Goal: Task Accomplishment & Management: Manage account settings

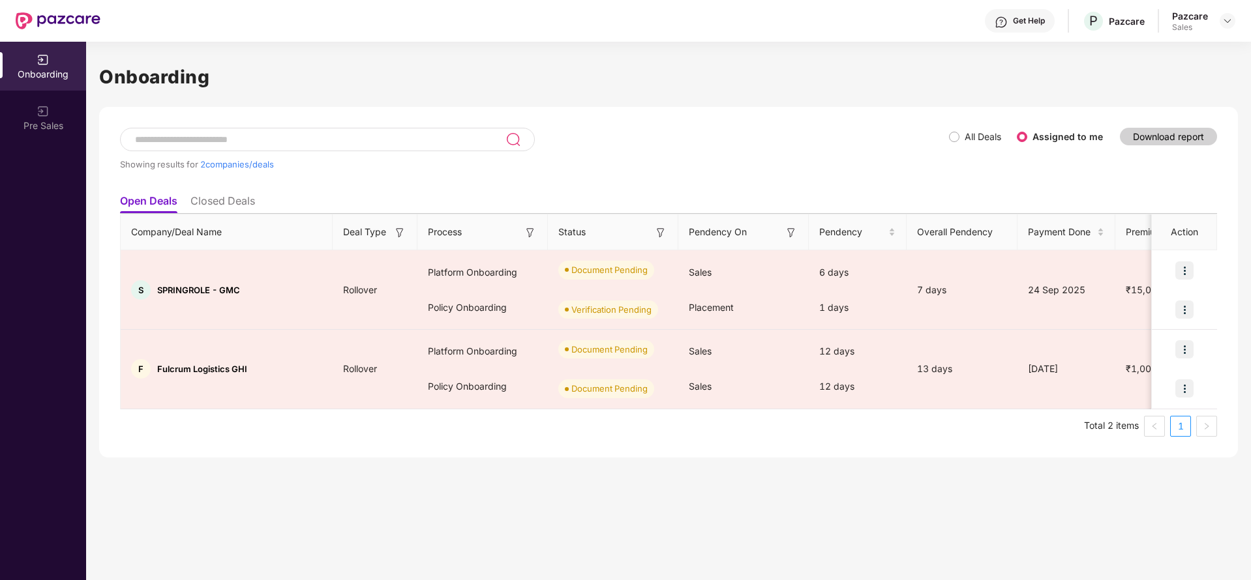
click at [1212, 25] on div "Pazcare Sales" at bounding box center [1203, 21] width 63 height 23
click at [1228, 18] on img at bounding box center [1227, 21] width 10 height 10
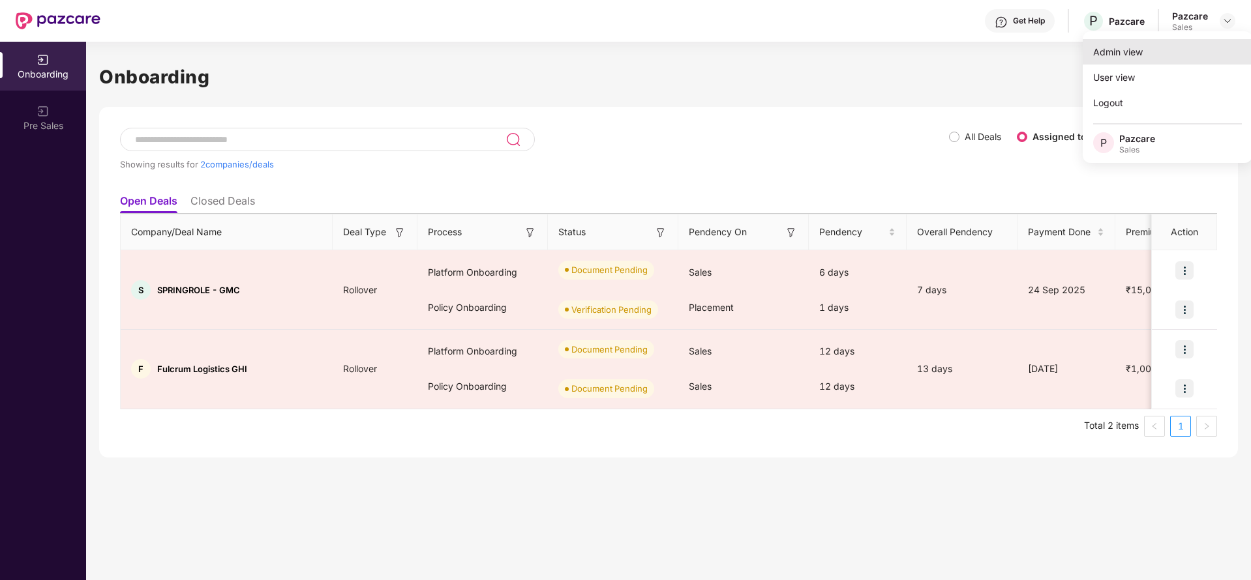
click at [1186, 42] on div "Admin view" at bounding box center [1168, 51] width 170 height 25
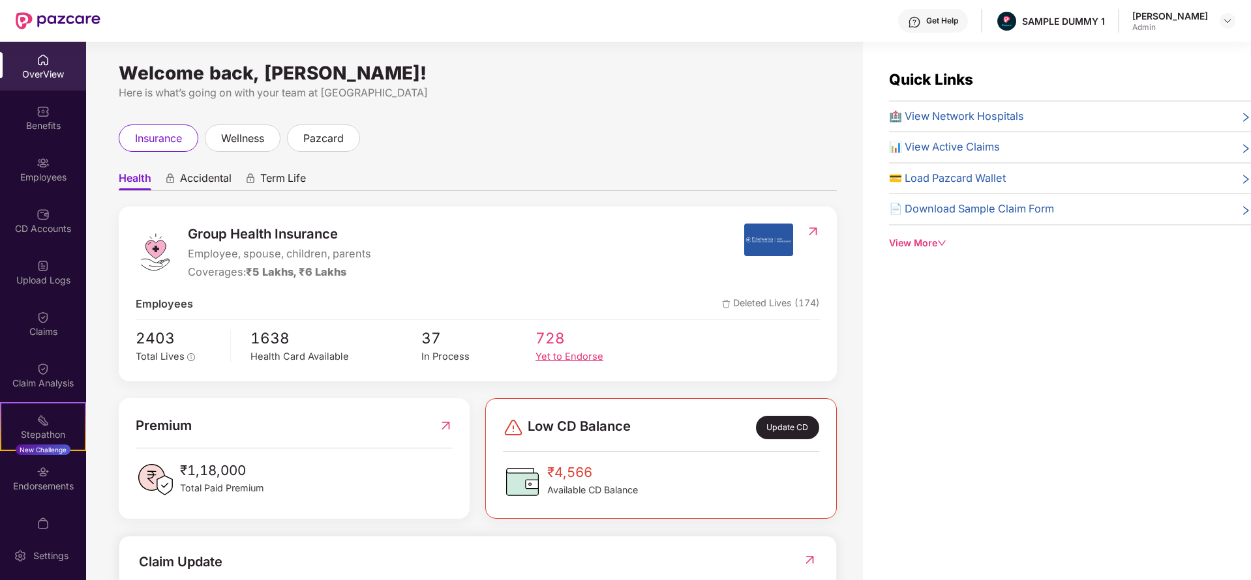
scroll to position [237, 0]
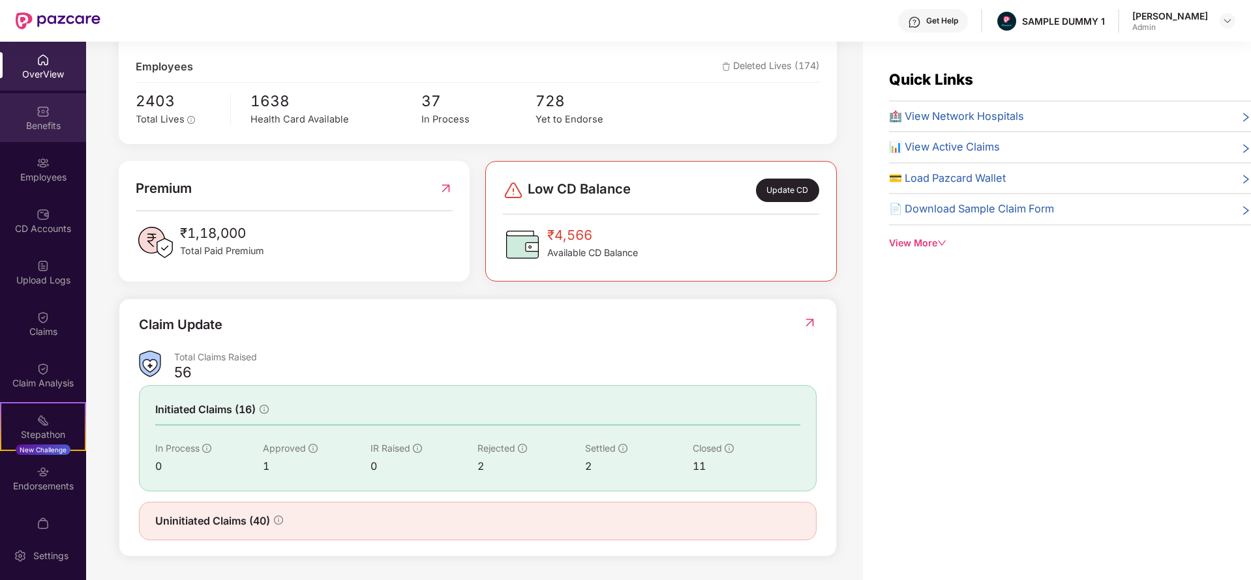
click at [40, 120] on div "Benefits" at bounding box center [43, 125] width 86 height 13
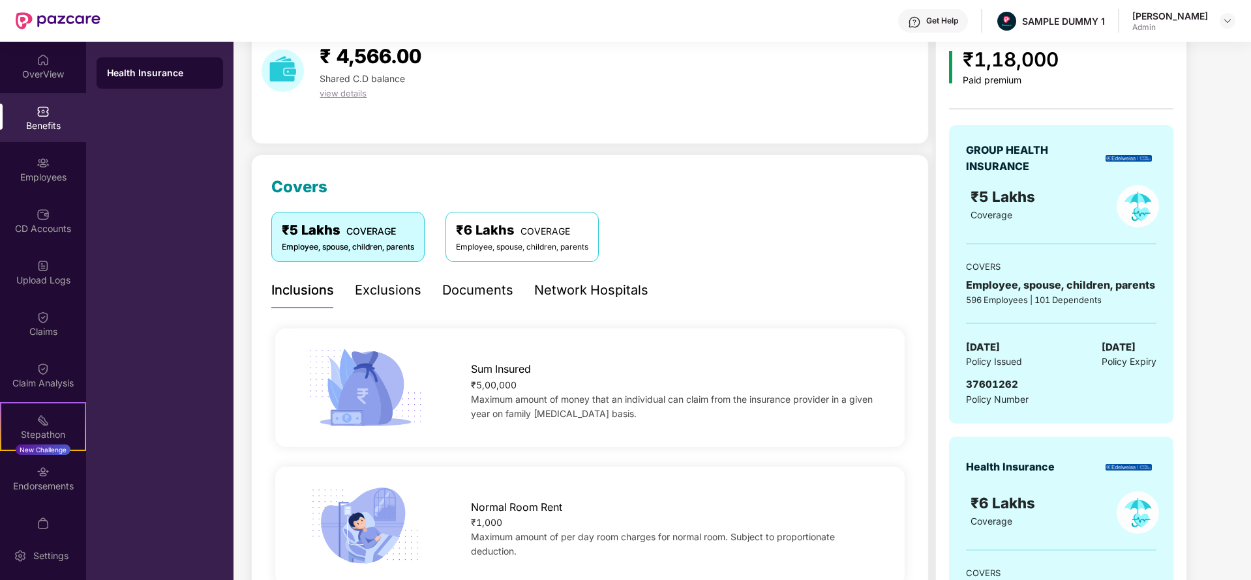
scroll to position [58, 0]
click at [401, 296] on div "Exclusions" at bounding box center [388, 289] width 67 height 20
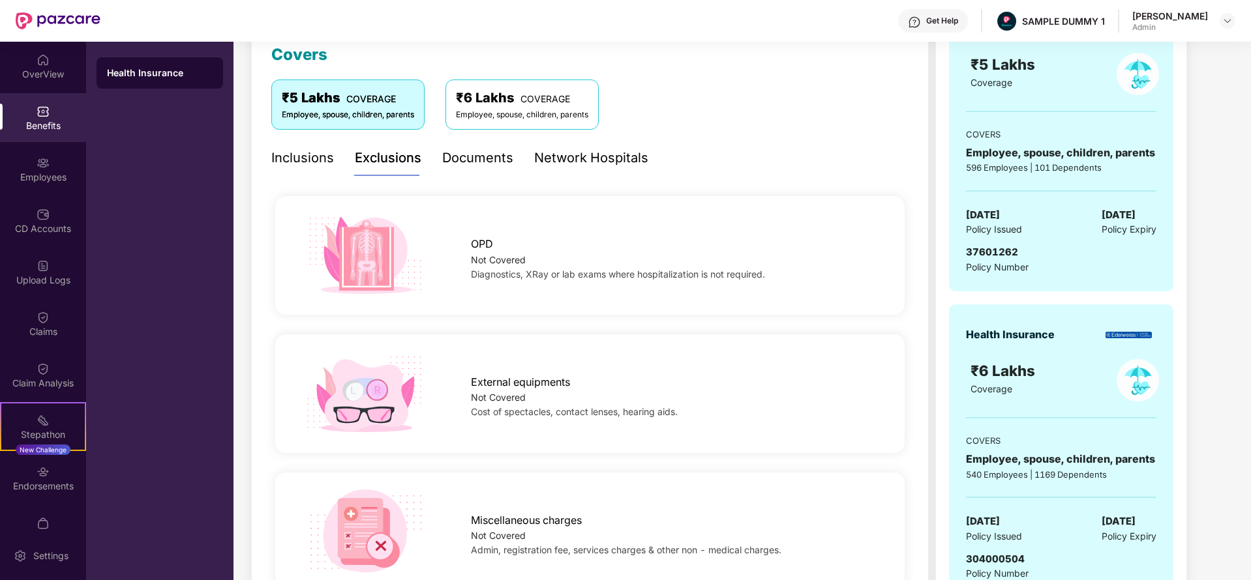
scroll to position [192, 0]
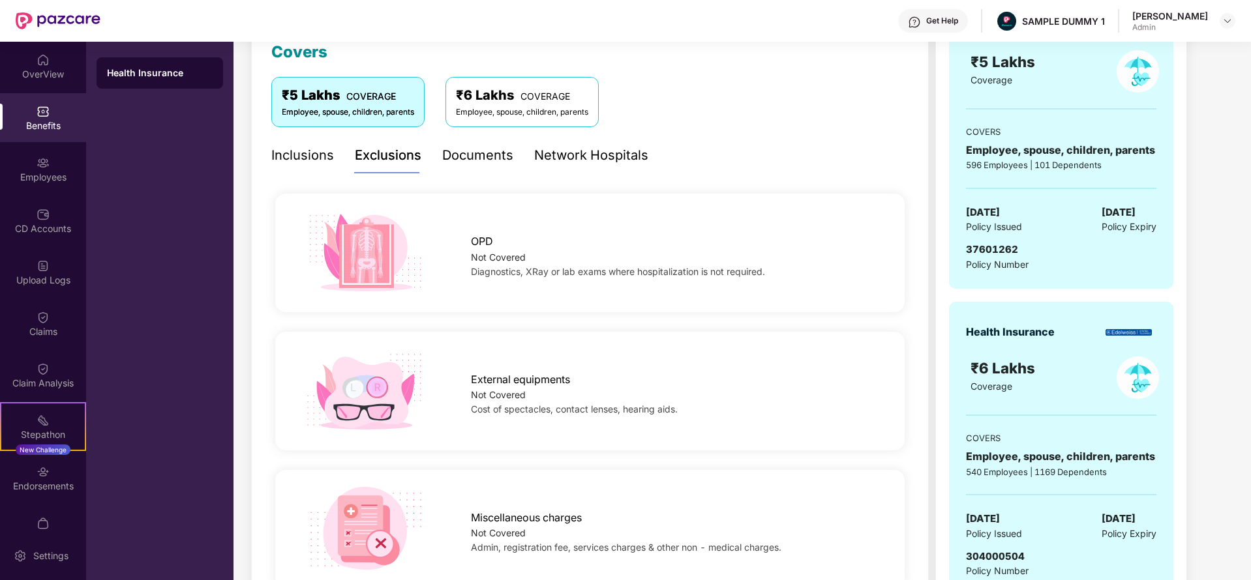
click at [480, 154] on div "Documents" at bounding box center [477, 155] width 71 height 20
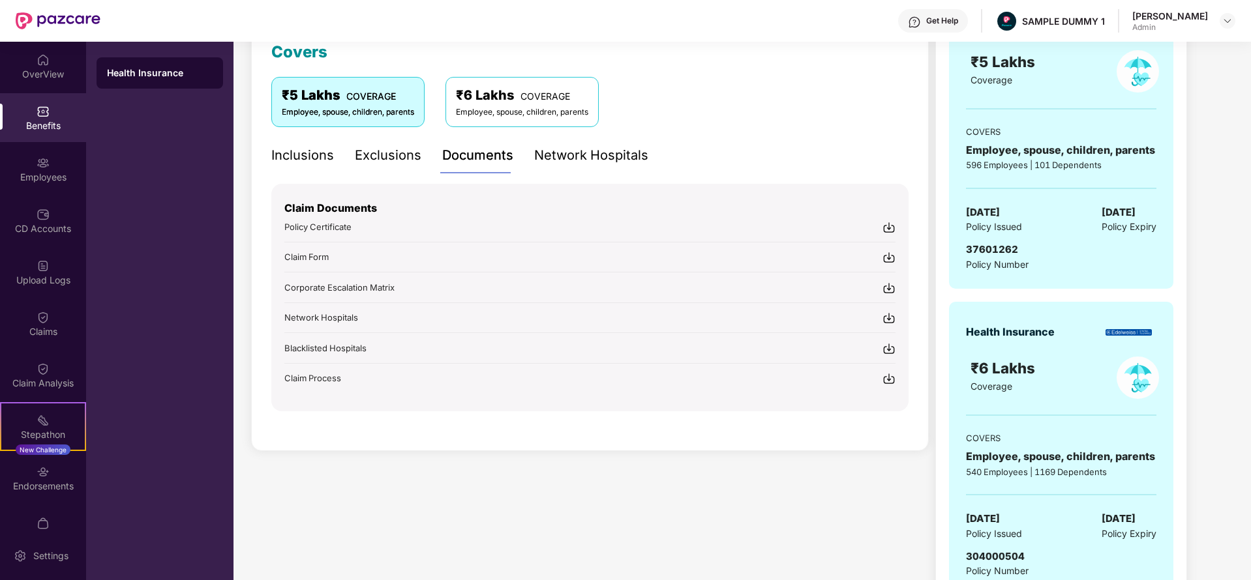
click at [599, 153] on div "Network Hospitals" at bounding box center [591, 155] width 114 height 20
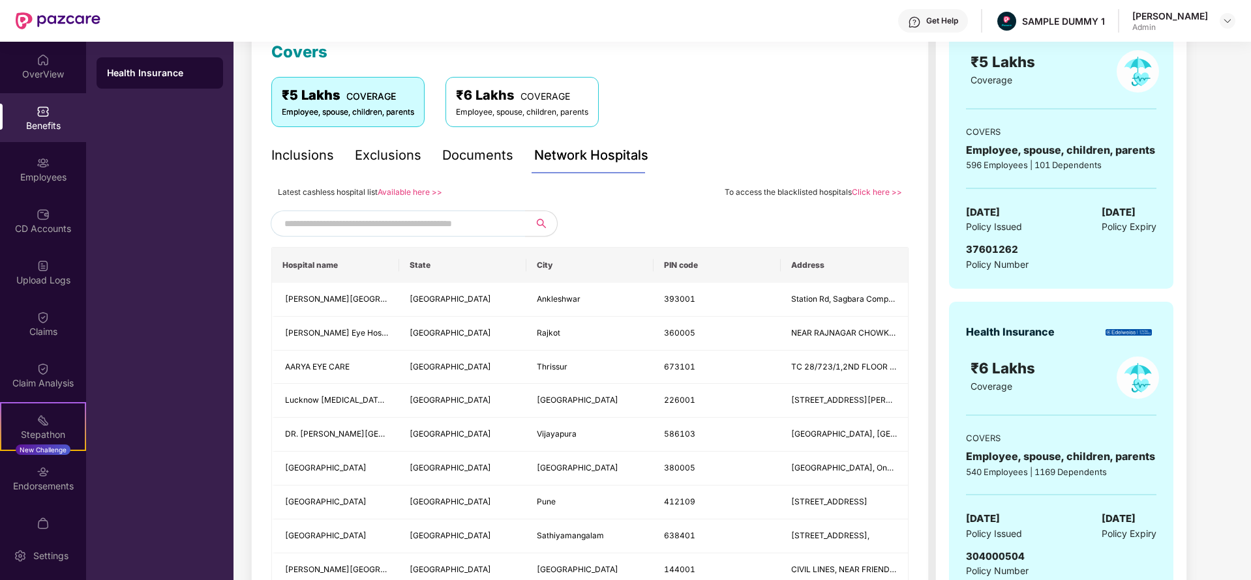
click at [417, 224] on input "text" at bounding box center [395, 224] width 223 height 20
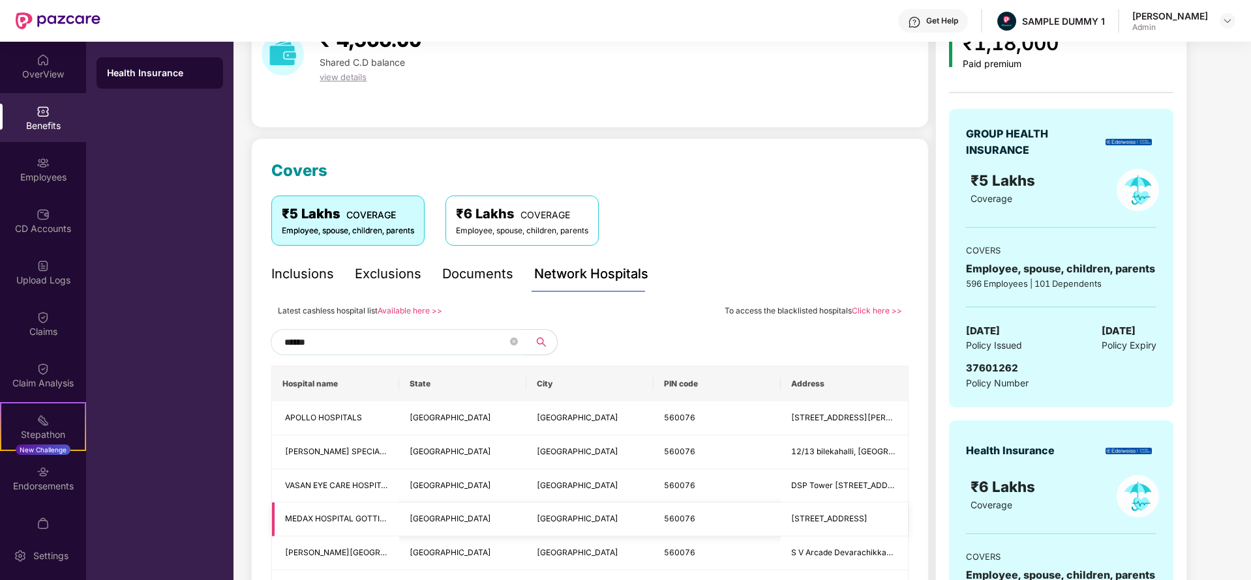
scroll to position [61, 0]
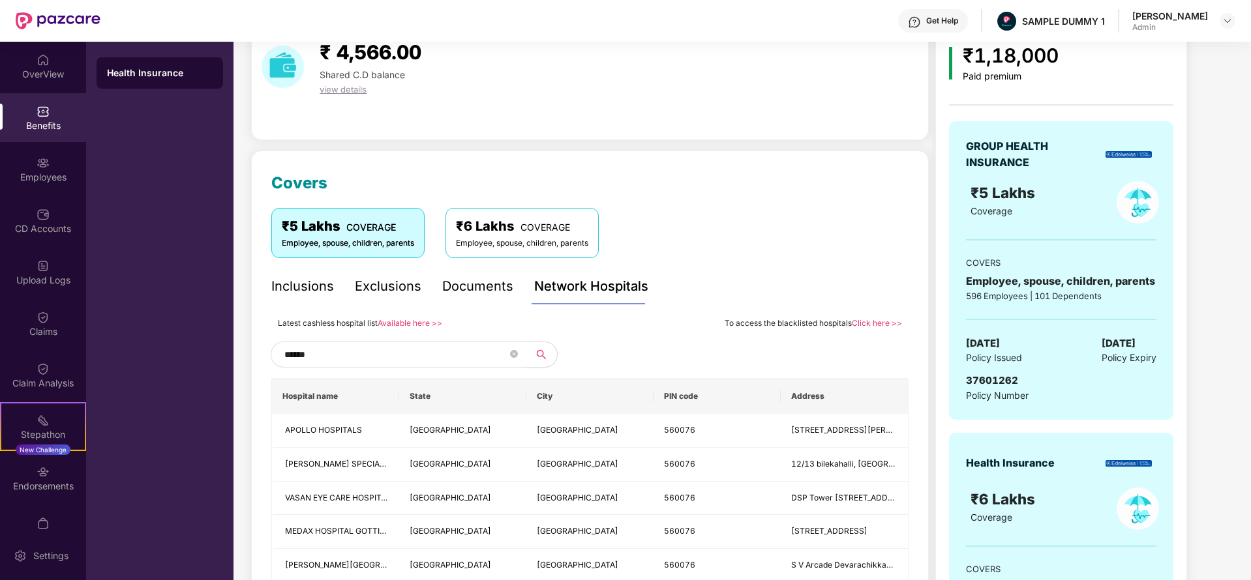
type input "******"
click at [577, 343] on div "******" at bounding box center [589, 355] width 637 height 26
click at [20, 173] on div "Employees" at bounding box center [43, 177] width 86 height 13
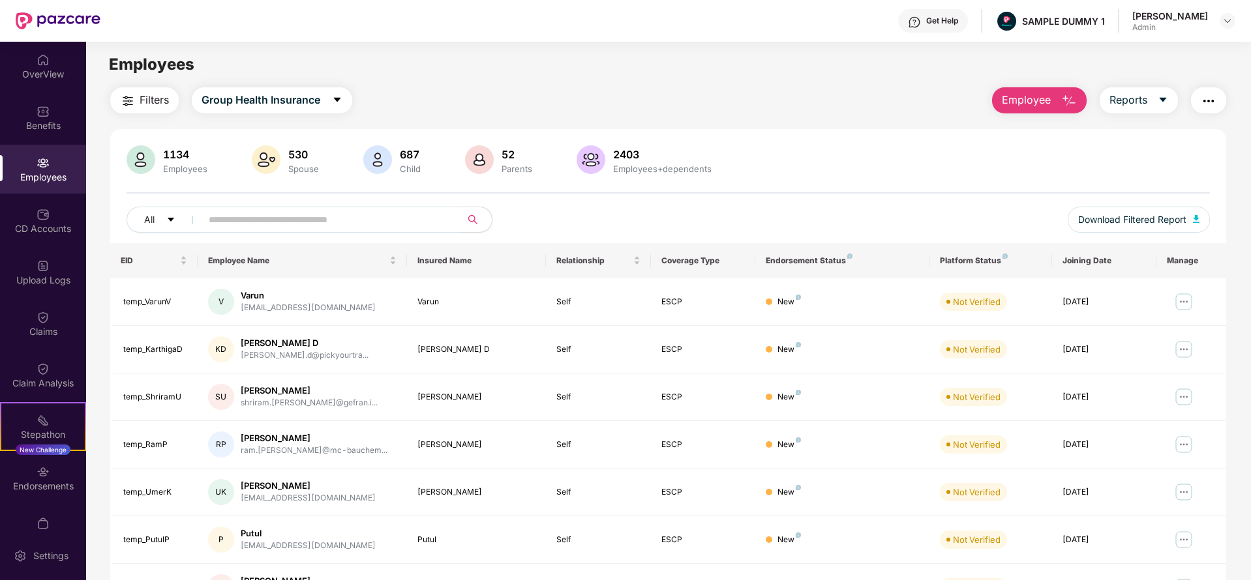
scroll to position [0, 0]
click at [1041, 95] on span "Employee" at bounding box center [1026, 100] width 49 height 16
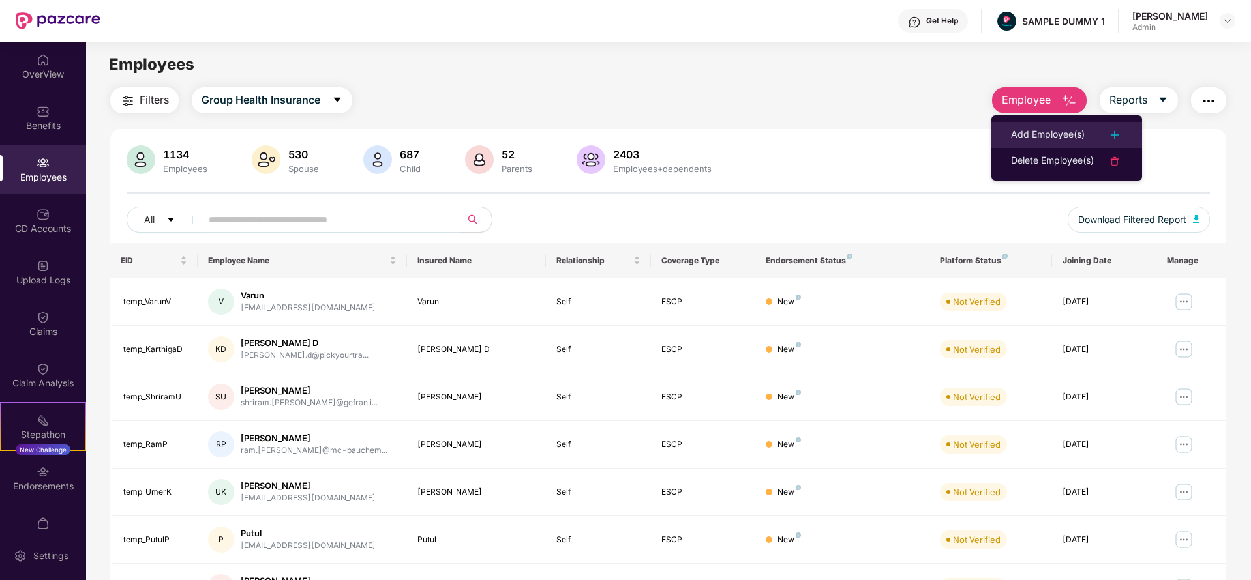
click at [1047, 138] on div "Add Employee(s)" at bounding box center [1048, 135] width 74 height 16
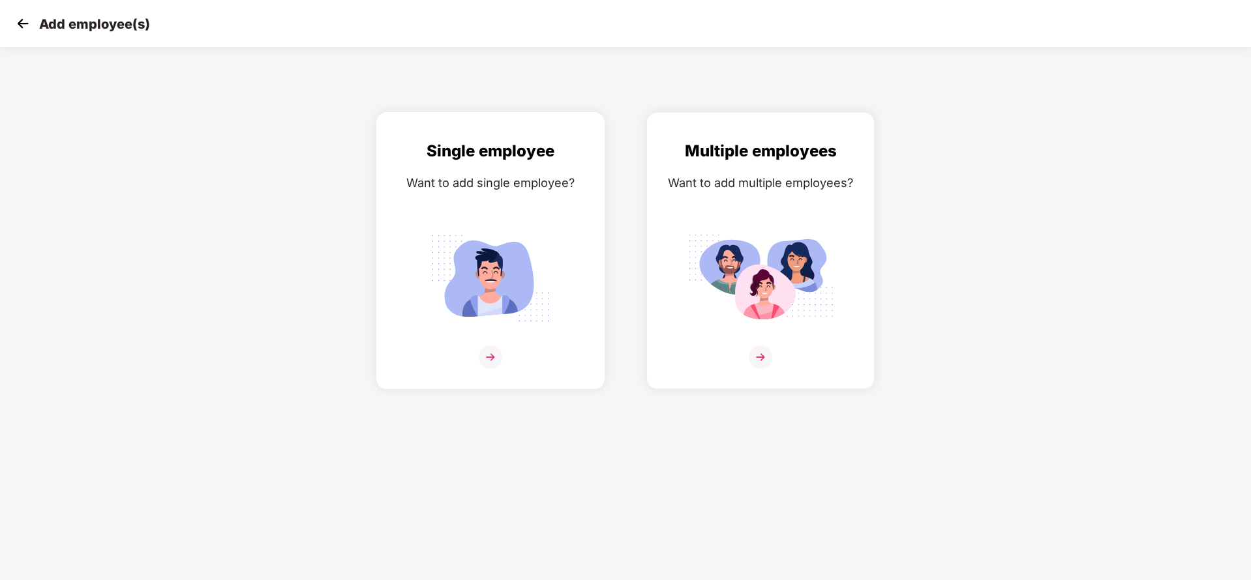
click at [464, 196] on div "Single employee Want to add single employee?" at bounding box center [490, 262] width 201 height 247
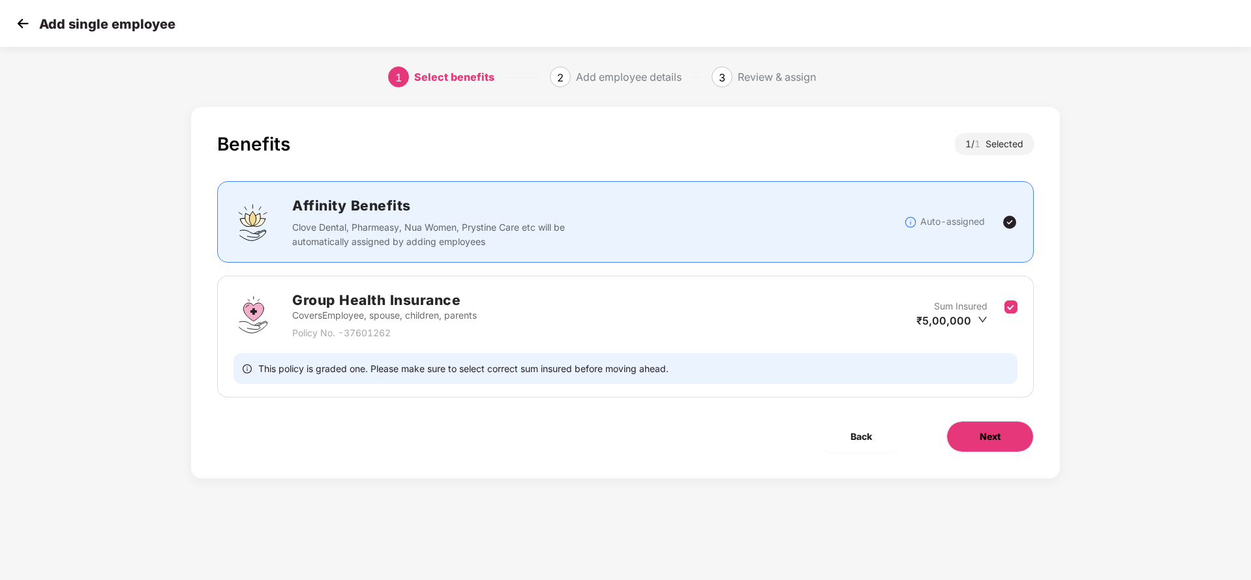
click at [985, 436] on span "Next" at bounding box center [990, 437] width 21 height 14
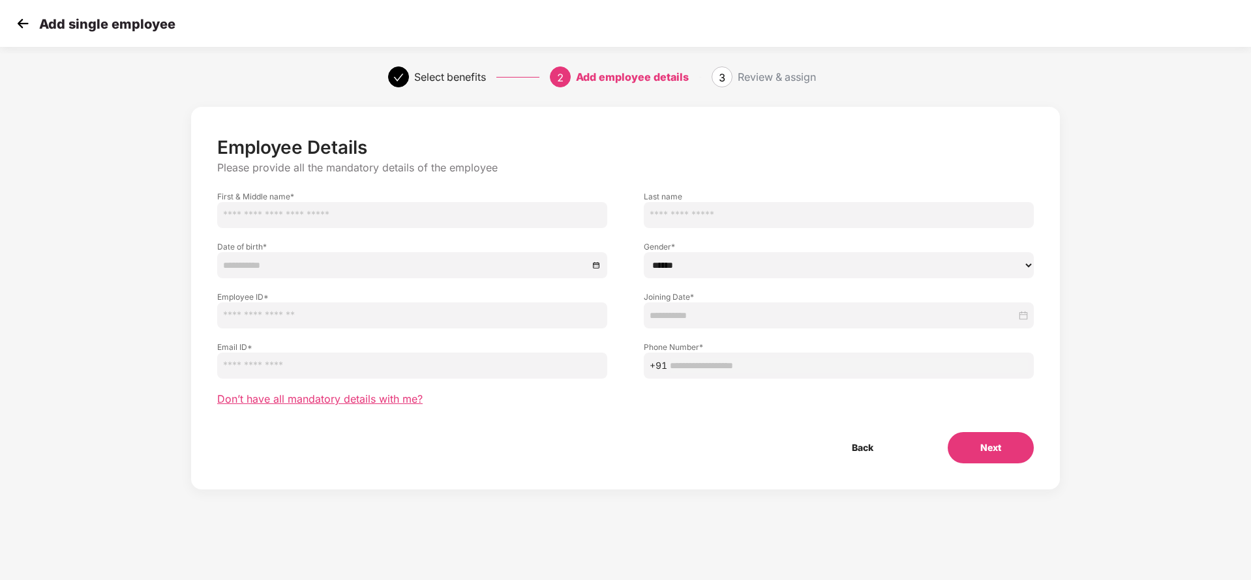
drag, startPoint x: 326, startPoint y: 408, endPoint x: 276, endPoint y: 406, distance: 50.3
click at [276, 406] on span "Don’t have all mandatory details with me?" at bounding box center [319, 400] width 205 height 14
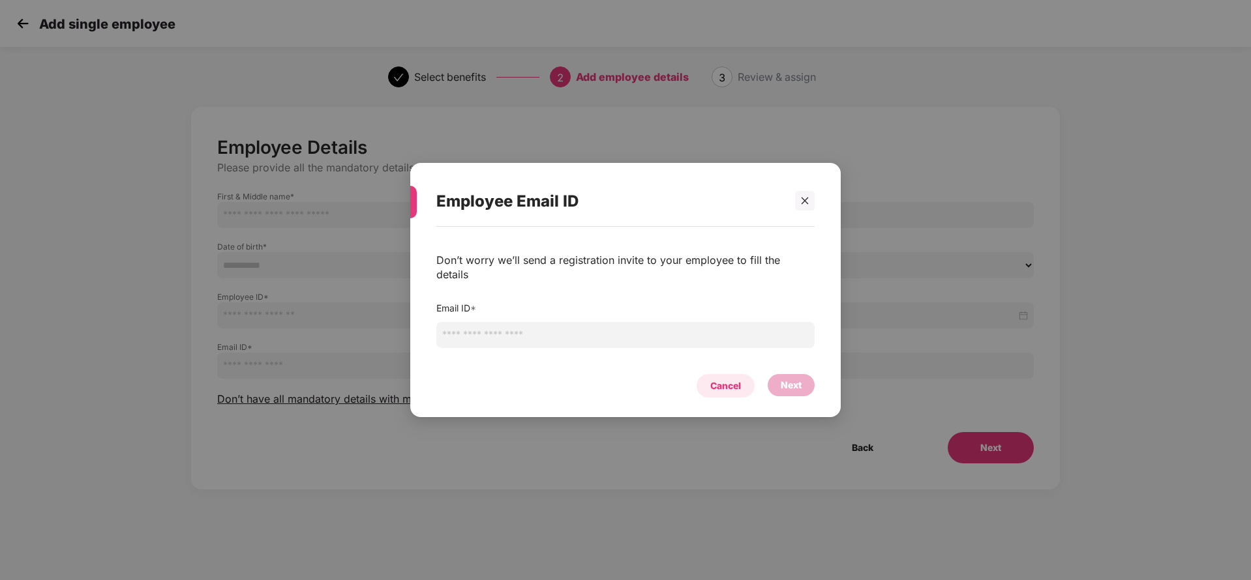
click at [727, 379] on div "Cancel" at bounding box center [725, 386] width 31 height 14
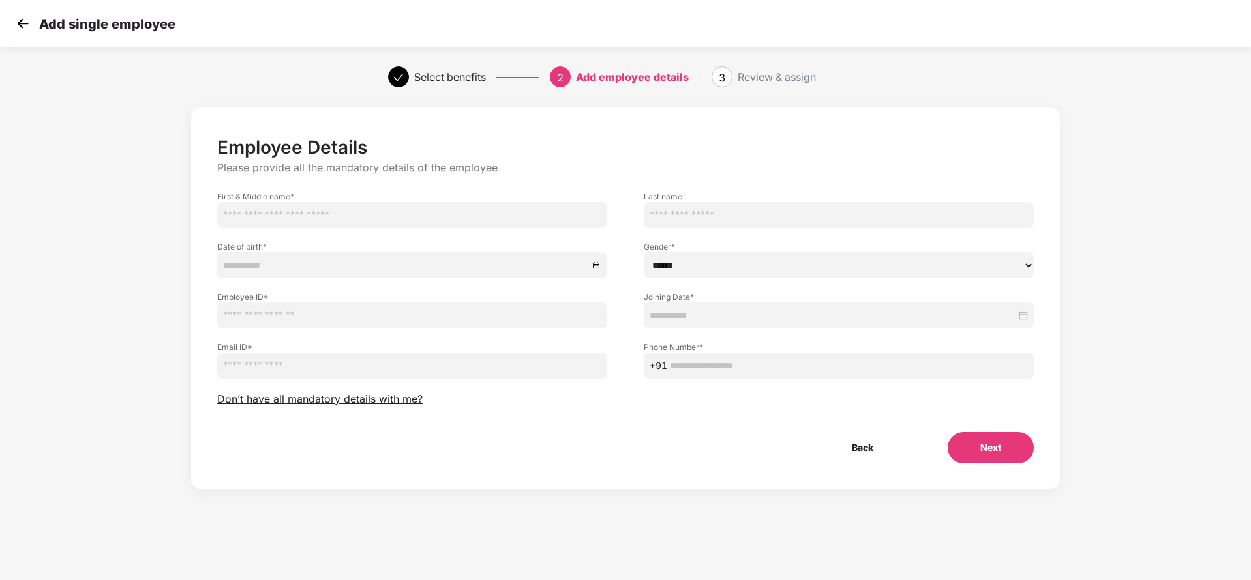
click at [15, 18] on img at bounding box center [23, 24] width 20 height 20
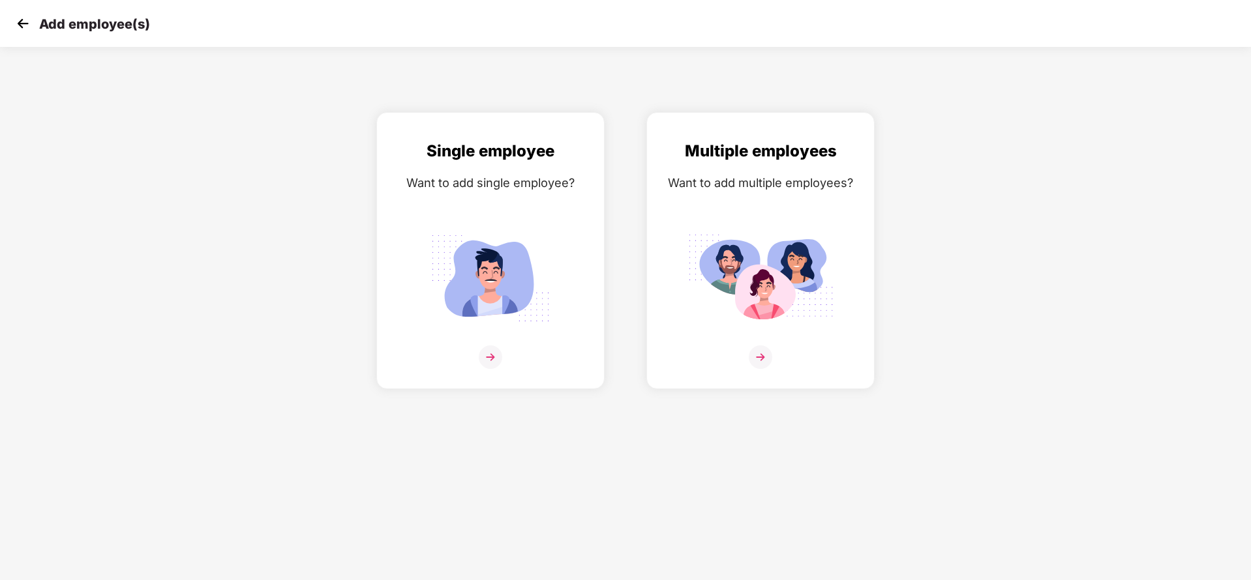
click at [15, 18] on img at bounding box center [23, 24] width 20 height 20
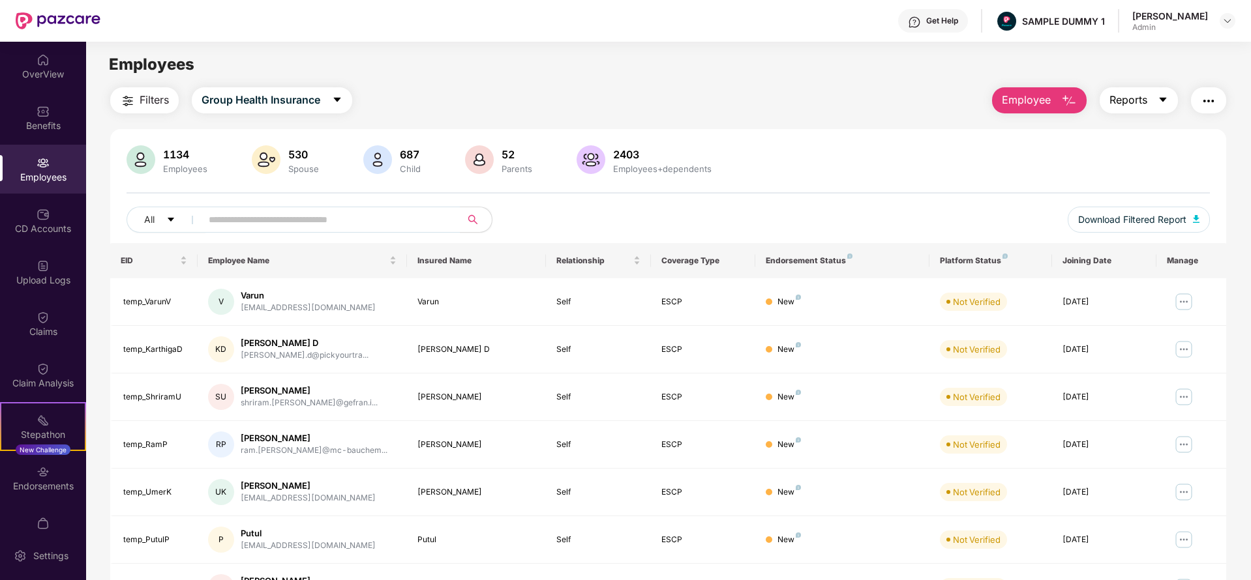
click at [1135, 97] on span "Reports" at bounding box center [1128, 100] width 38 height 16
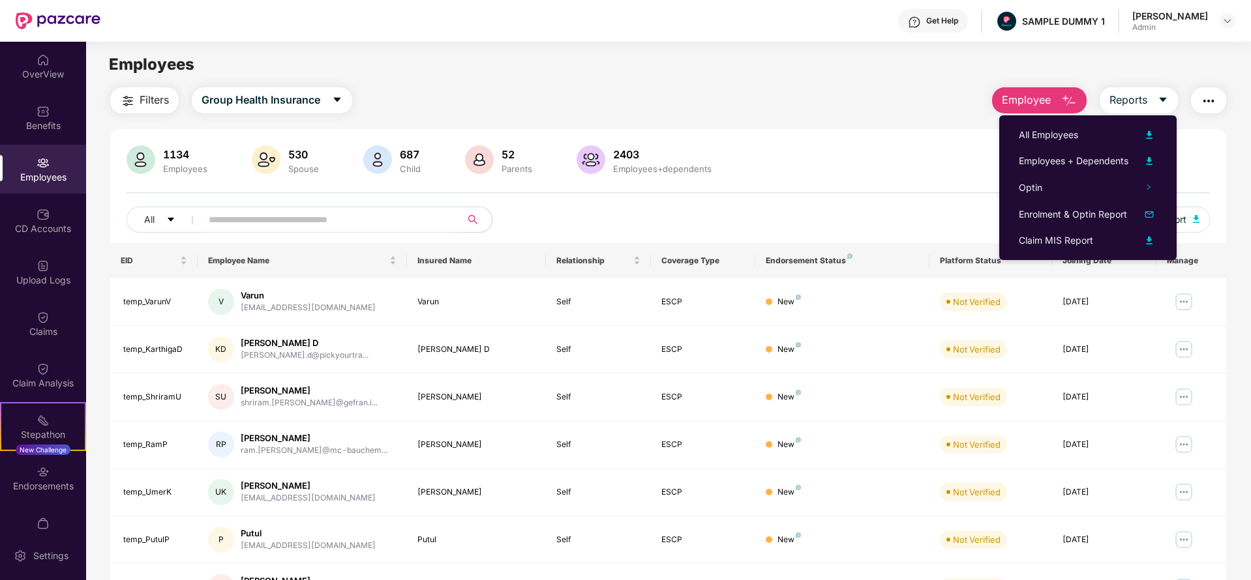
click at [1206, 100] on img "button" at bounding box center [1209, 101] width 16 height 16
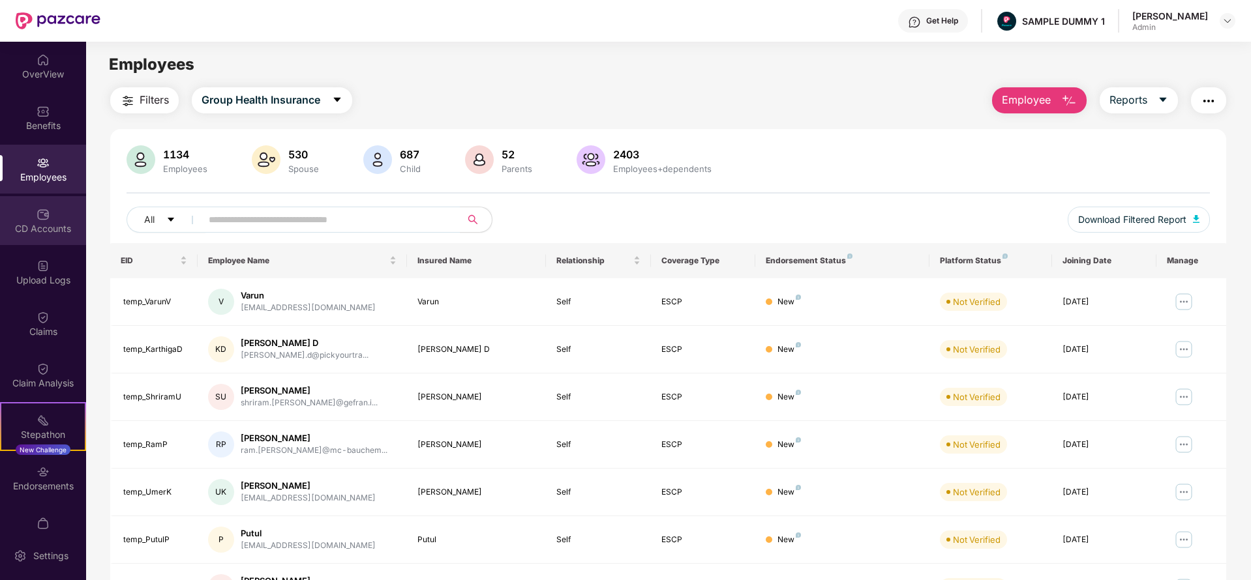
click at [54, 207] on div "CD Accounts" at bounding box center [43, 220] width 86 height 49
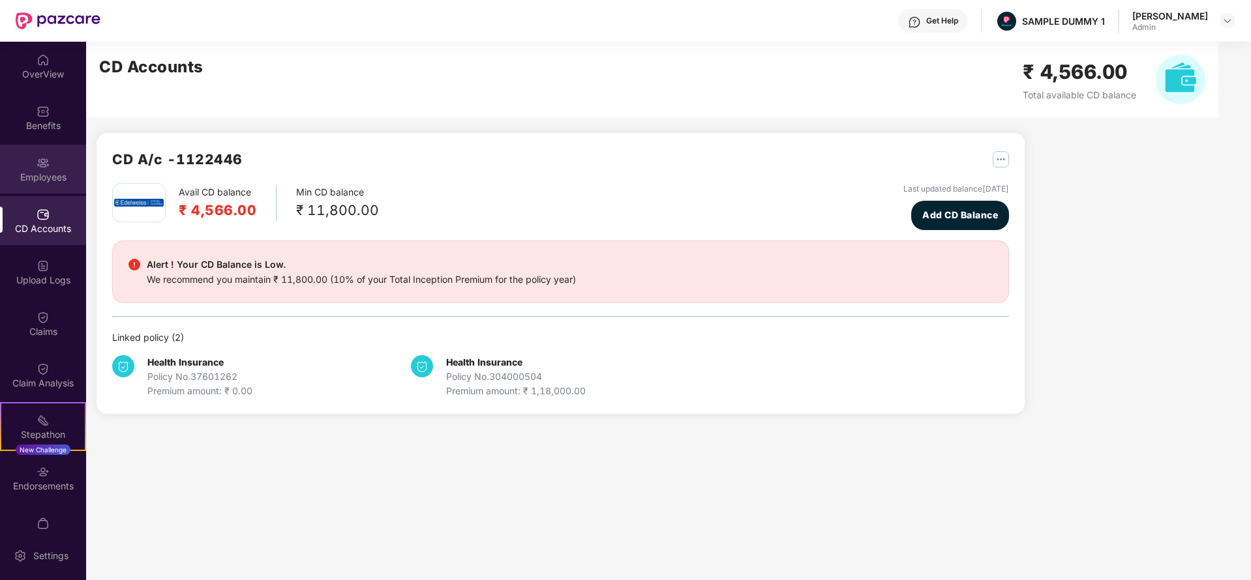
click at [52, 166] on div "Employees" at bounding box center [43, 169] width 86 height 49
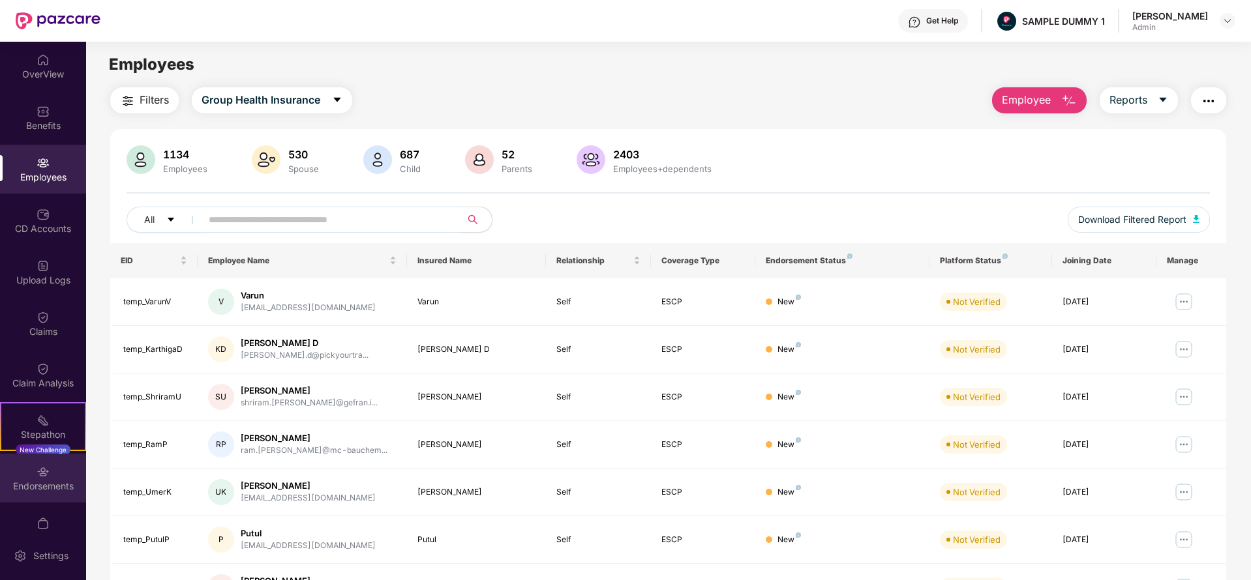
click at [32, 474] on div "Endorsements" at bounding box center [43, 478] width 86 height 49
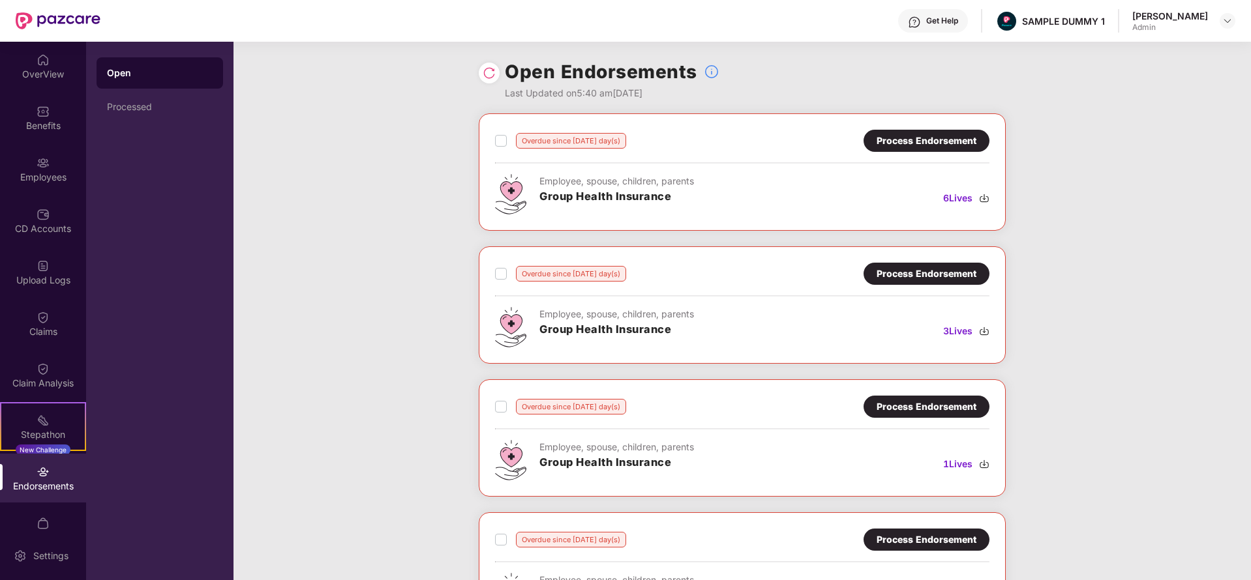
click at [880, 135] on div "Process Endorsement" at bounding box center [927, 141] width 100 height 14
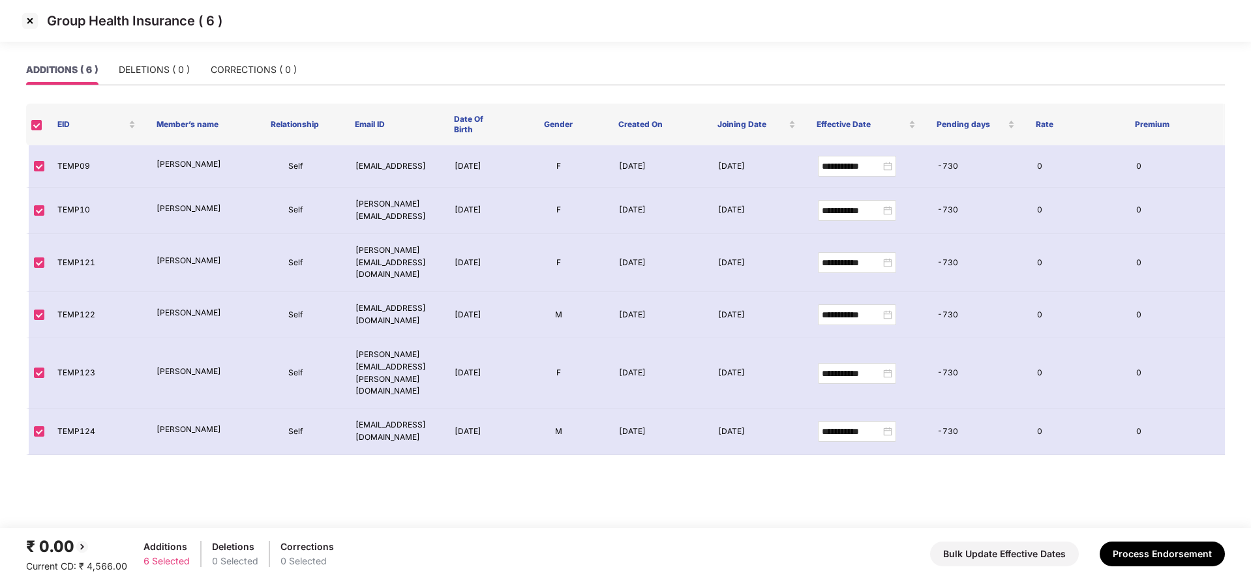
click at [26, 20] on img at bounding box center [30, 20] width 21 height 21
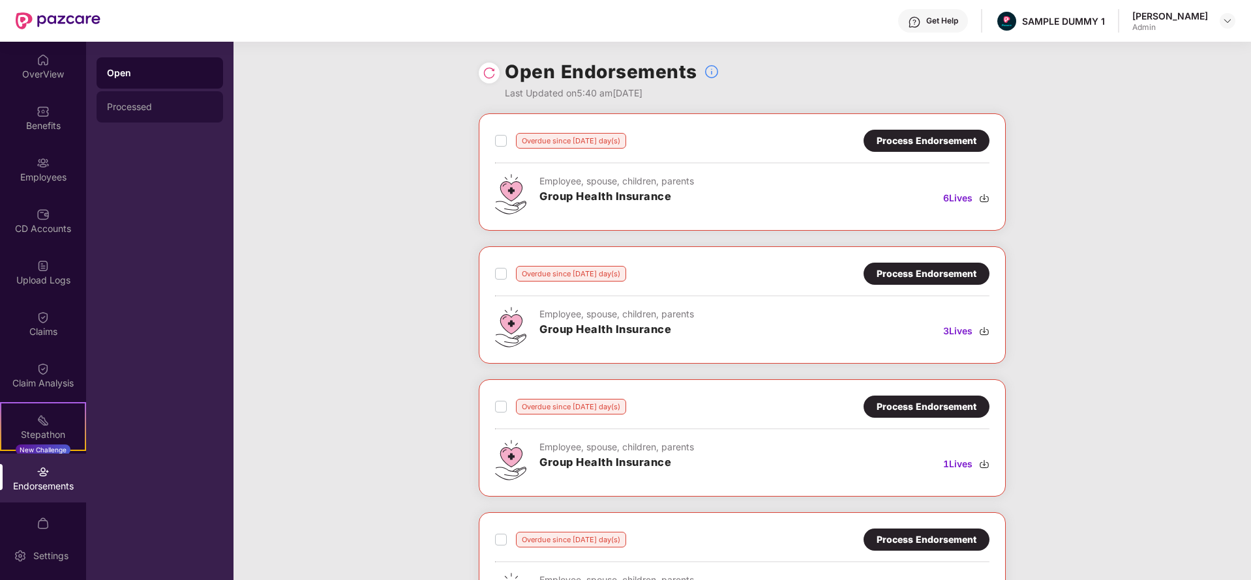
click at [161, 102] on div "Processed" at bounding box center [160, 107] width 106 height 10
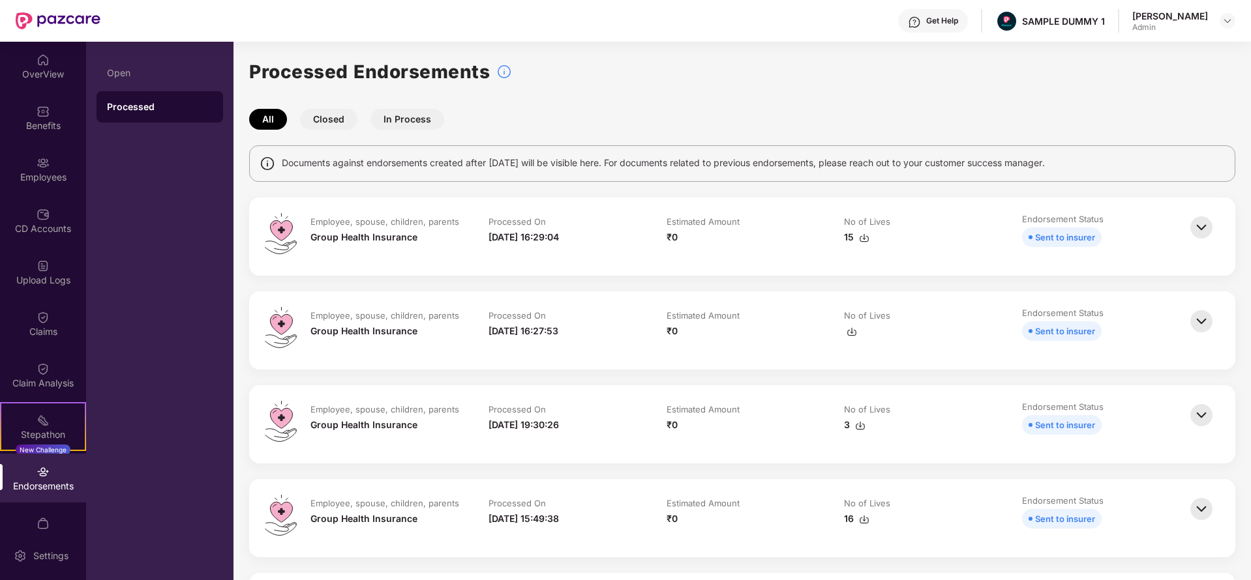
scroll to position [350, 0]
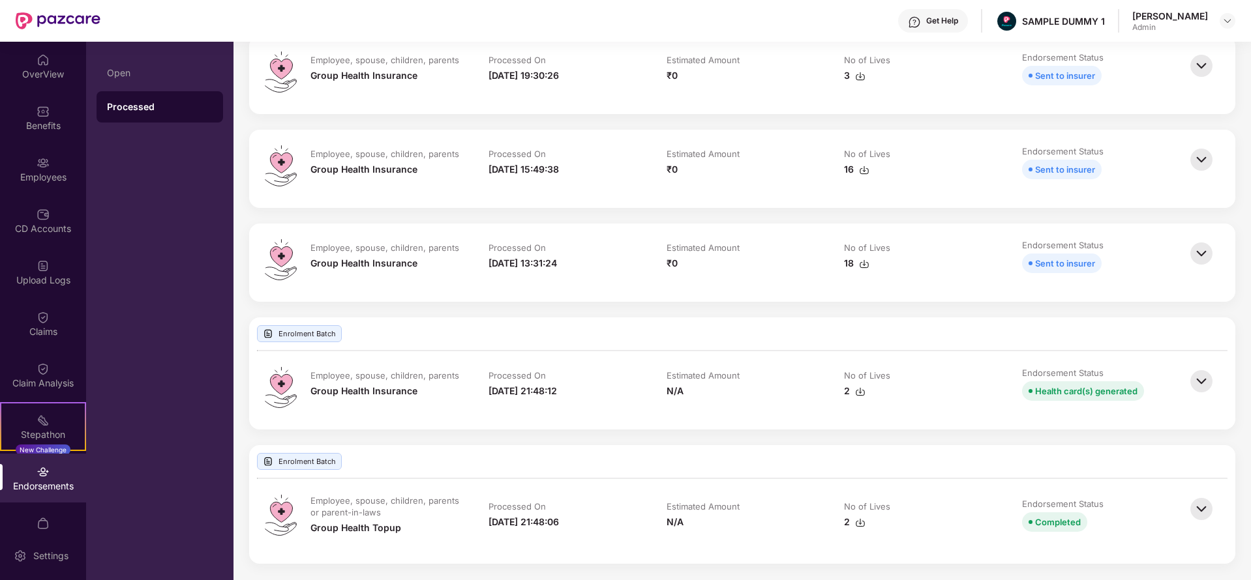
click at [1190, 509] on img at bounding box center [1201, 509] width 29 height 29
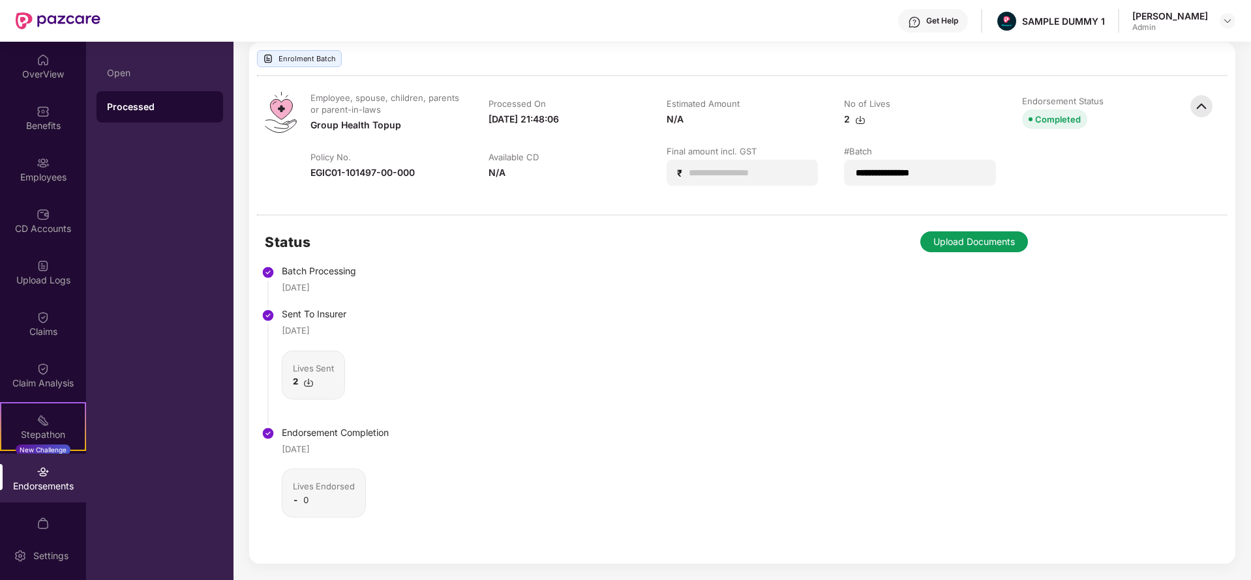
scroll to position [592, 0]
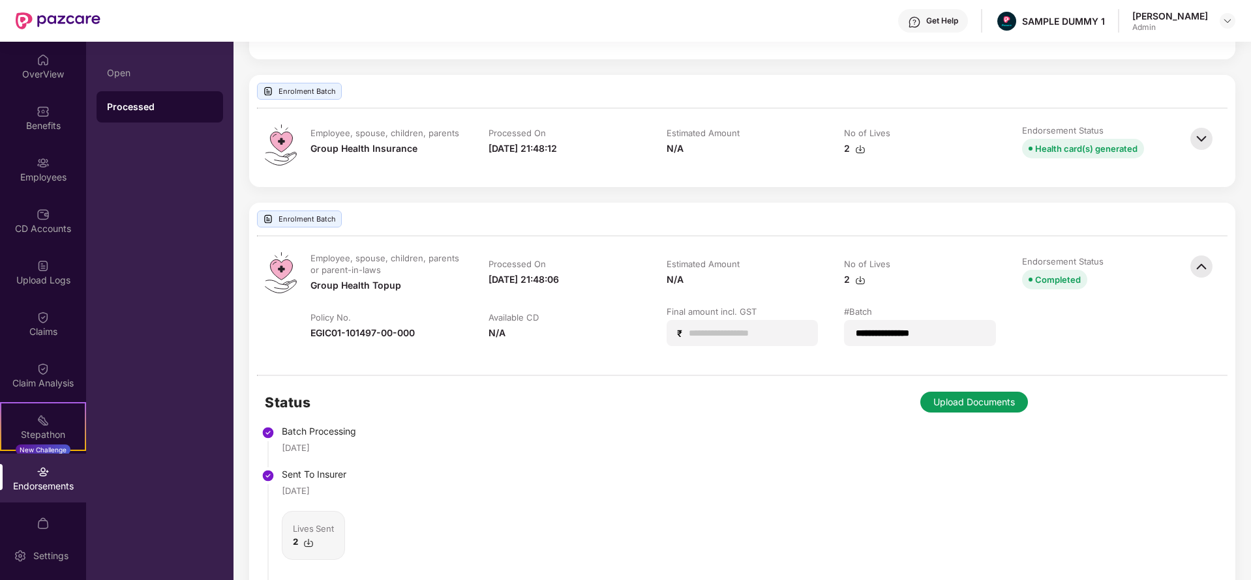
click at [1203, 149] on img at bounding box center [1201, 139] width 29 height 29
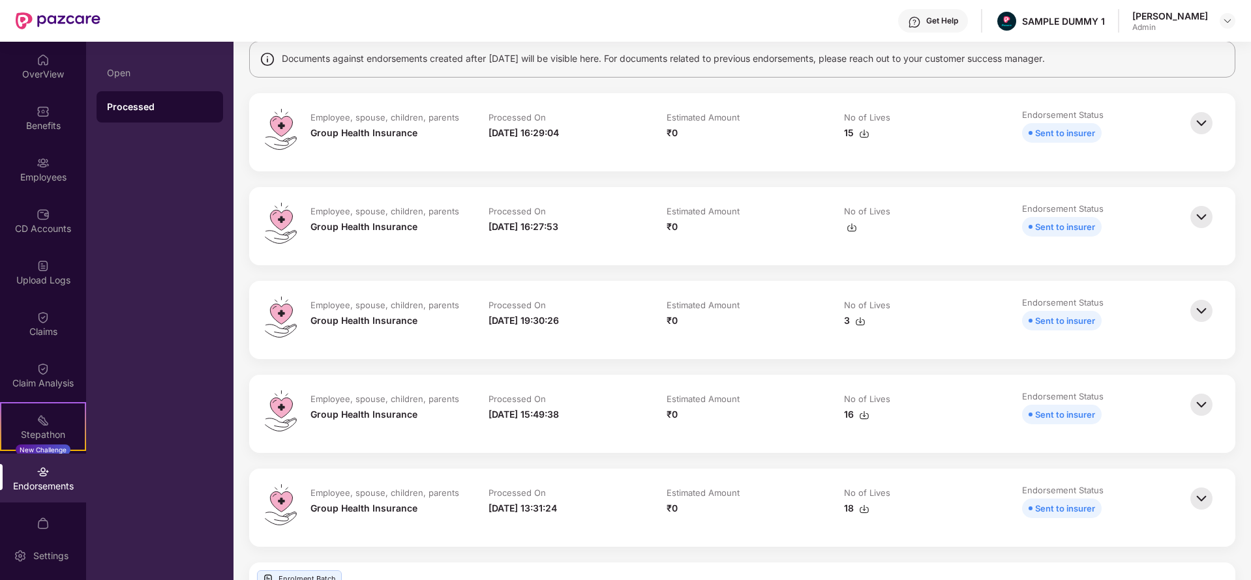
scroll to position [103, 0]
click at [37, 212] on img at bounding box center [43, 214] width 13 height 13
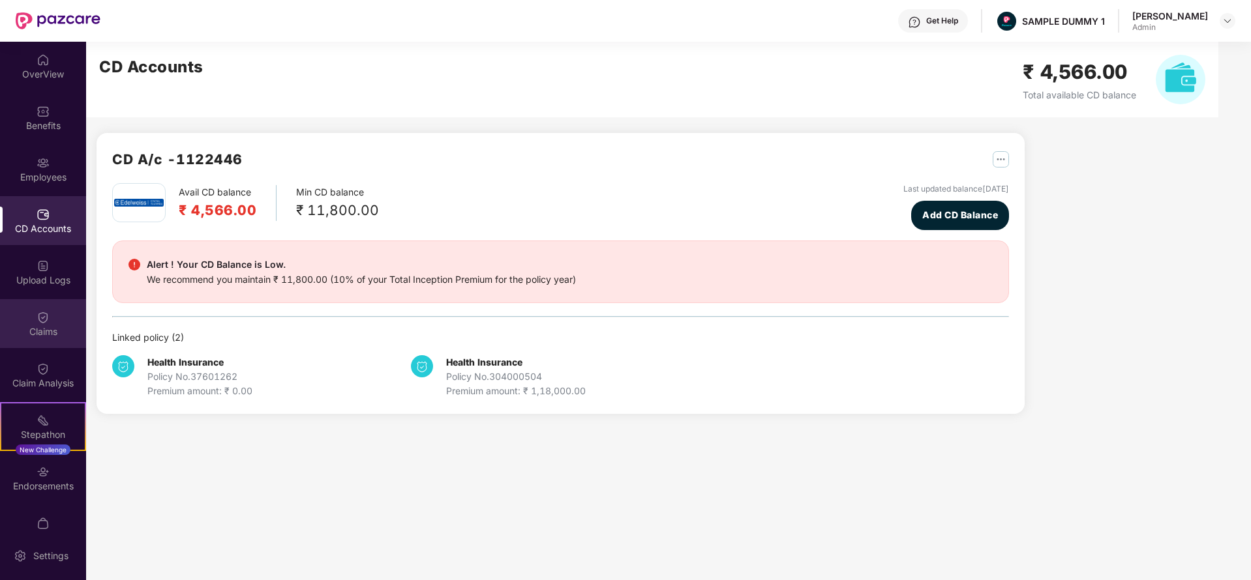
click at [61, 322] on div "Claims" at bounding box center [43, 323] width 86 height 49
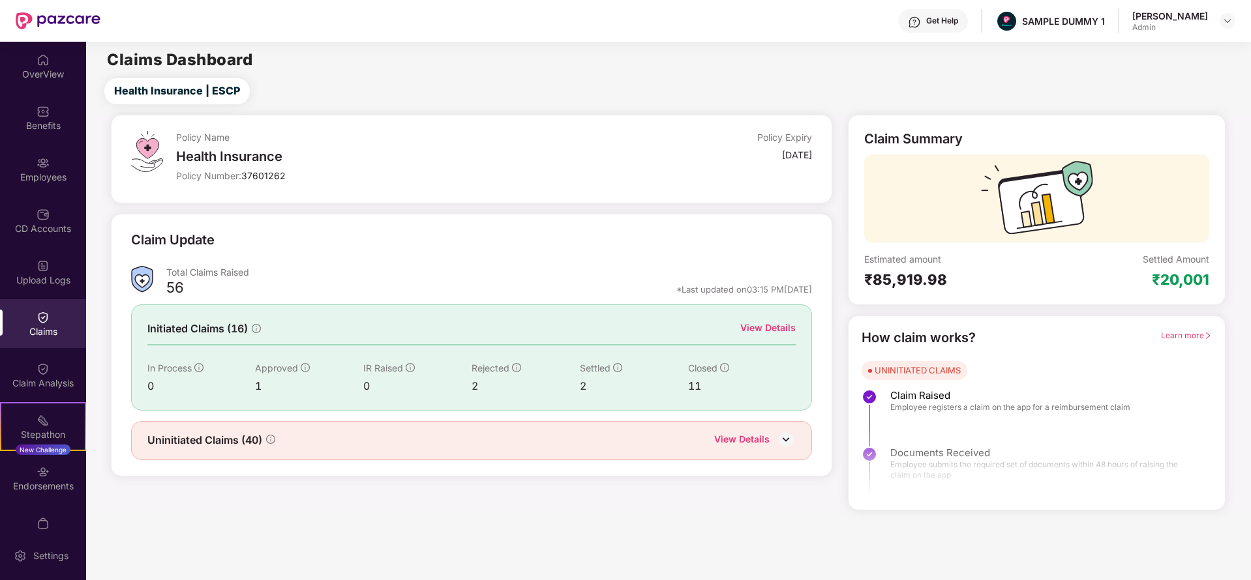
click at [768, 326] on div "View Details" at bounding box center [767, 328] width 55 height 14
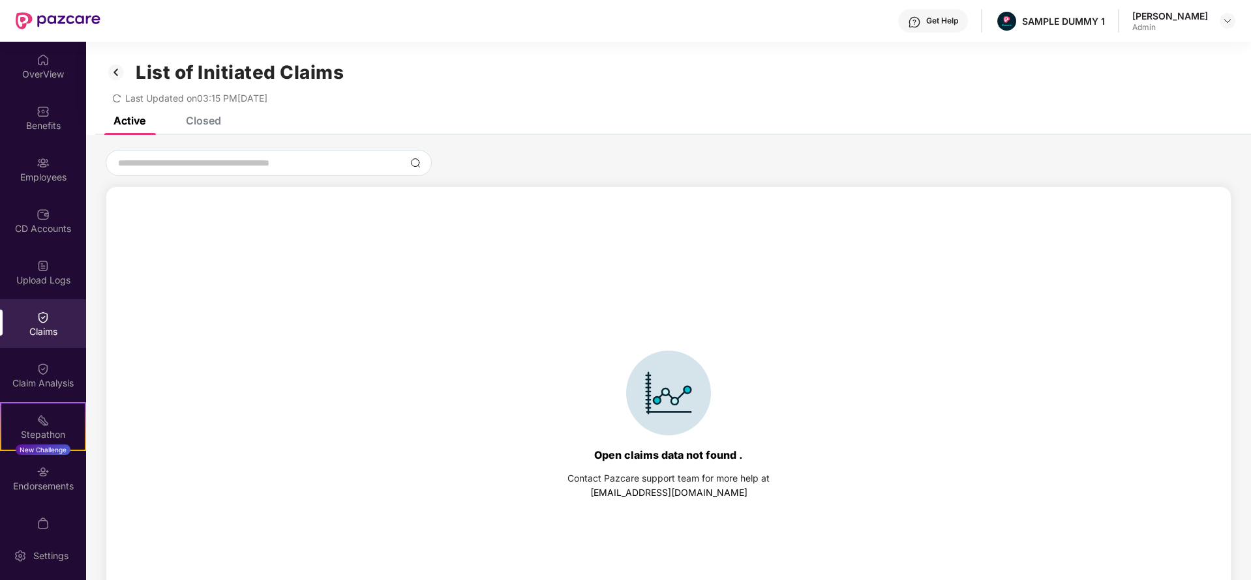
click at [206, 115] on div "List of Initiated Claims Last Updated on 03:15 PM[DATE]" at bounding box center [668, 79] width 1165 height 75
click at [203, 122] on div "Closed" at bounding box center [203, 120] width 35 height 13
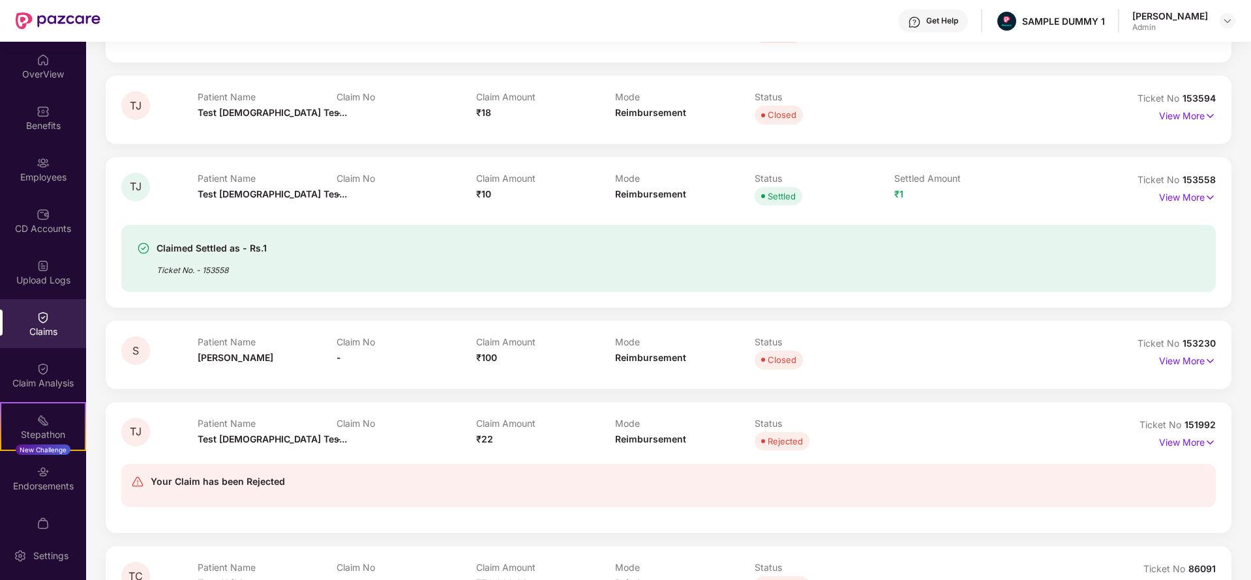
scroll to position [193, 0]
click at [1164, 202] on p "View More" at bounding box center [1187, 195] width 57 height 18
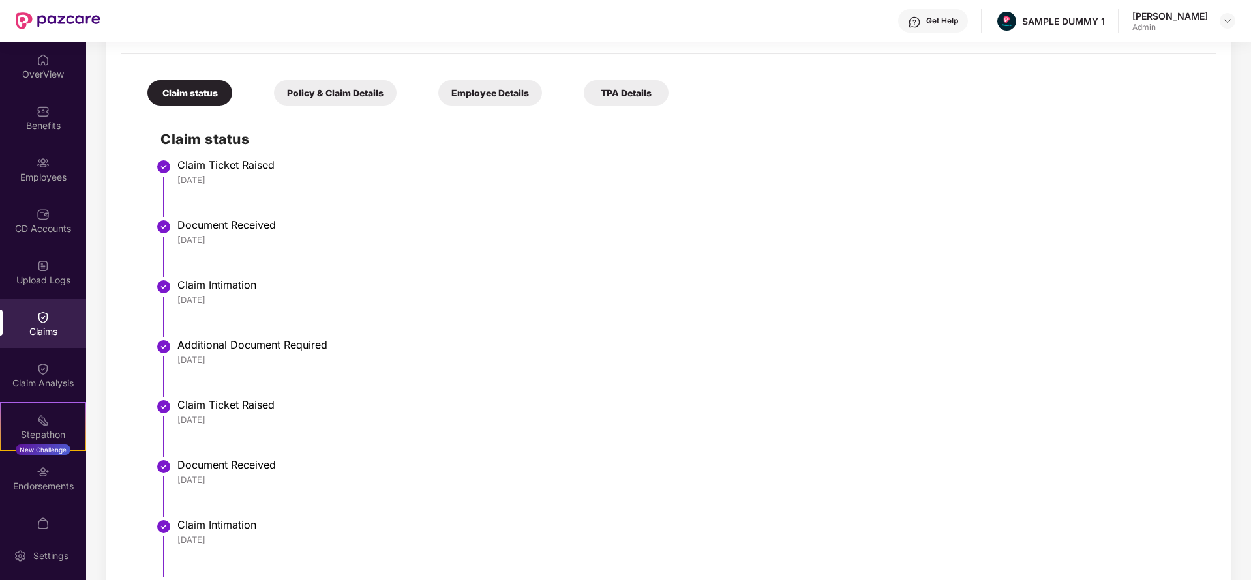
scroll to position [489, 0]
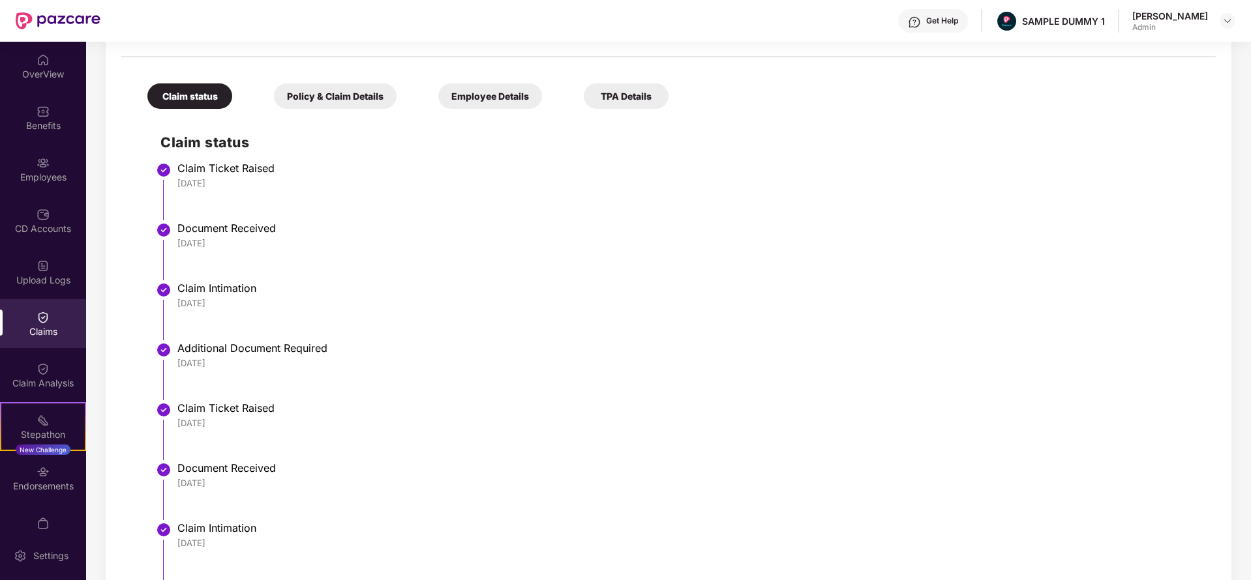
click at [340, 104] on div "Policy & Claim Details" at bounding box center [335, 95] width 123 height 25
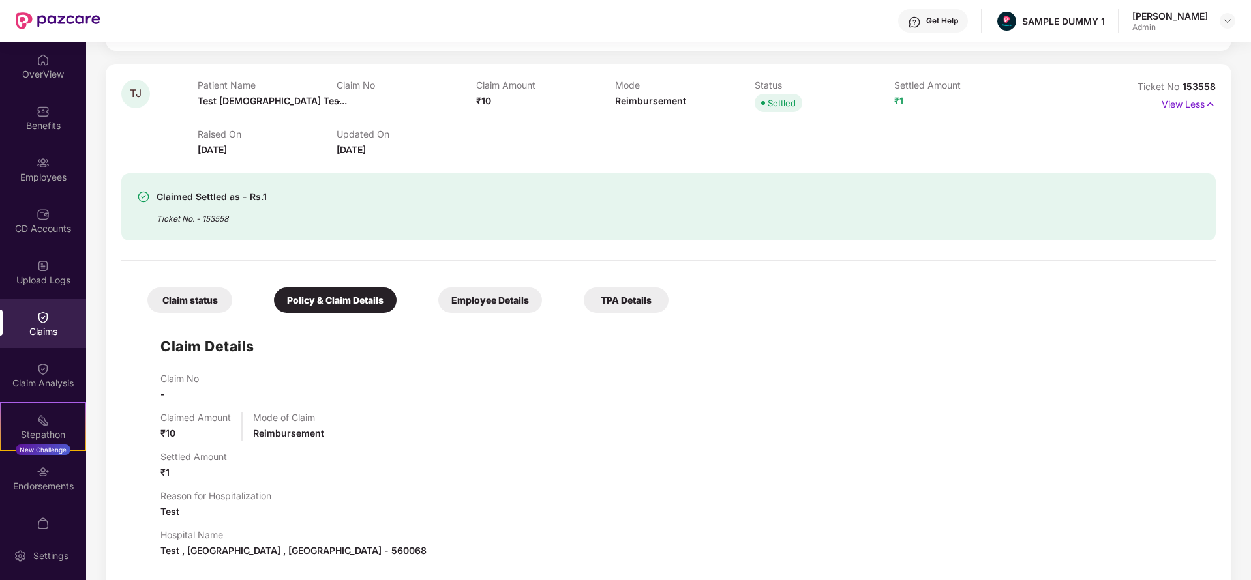
scroll to position [131, 0]
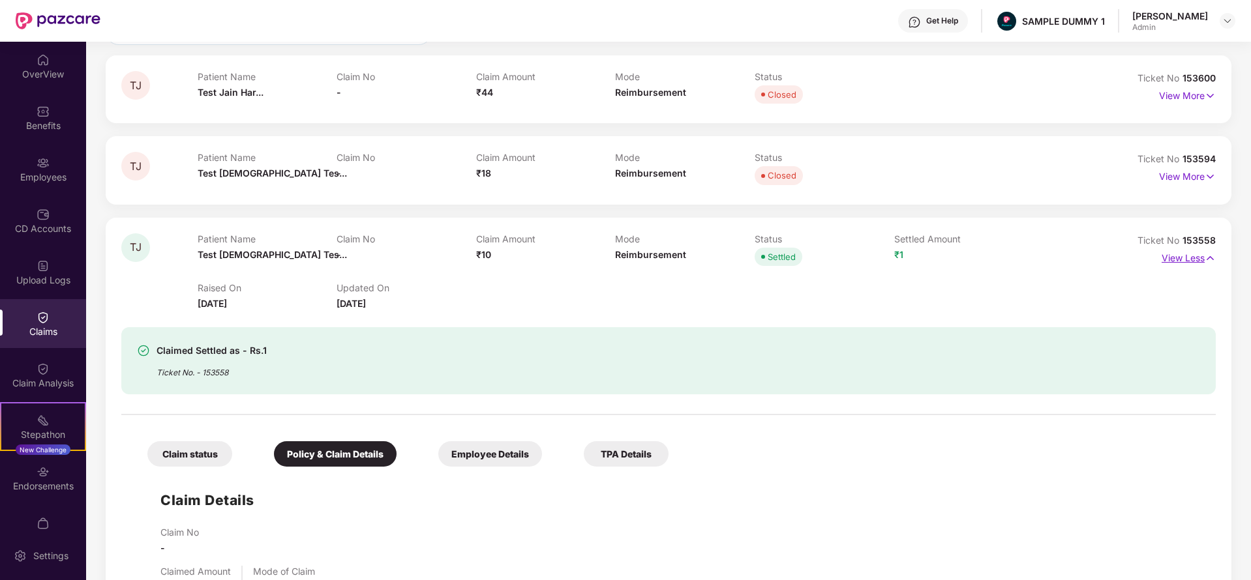
click at [1194, 262] on p "View Less" at bounding box center [1189, 257] width 54 height 18
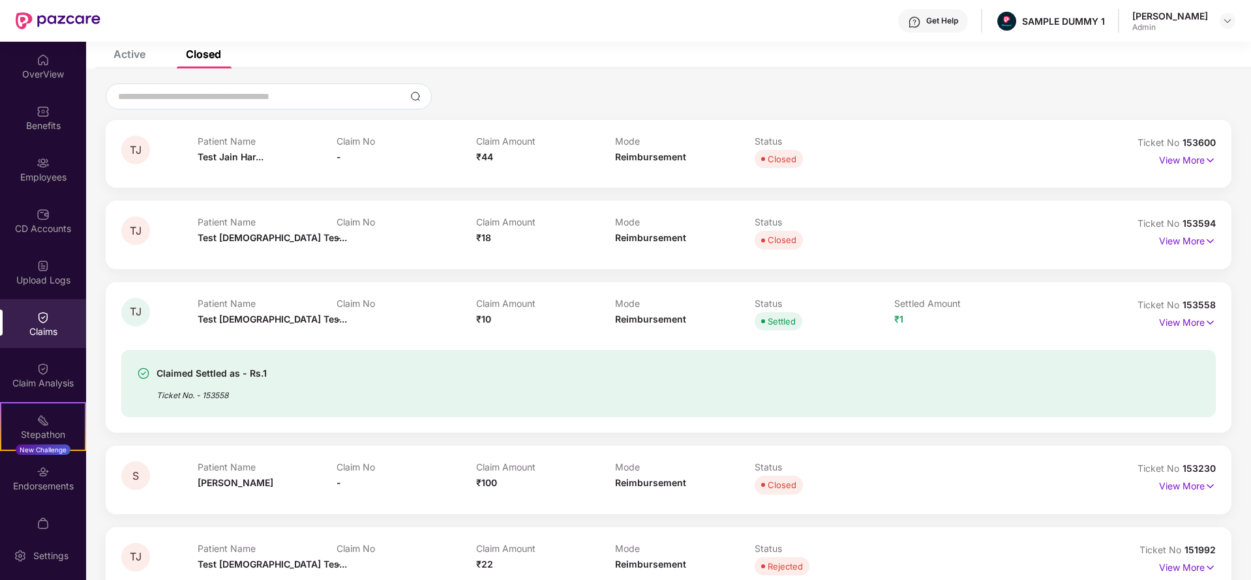
scroll to position [0, 0]
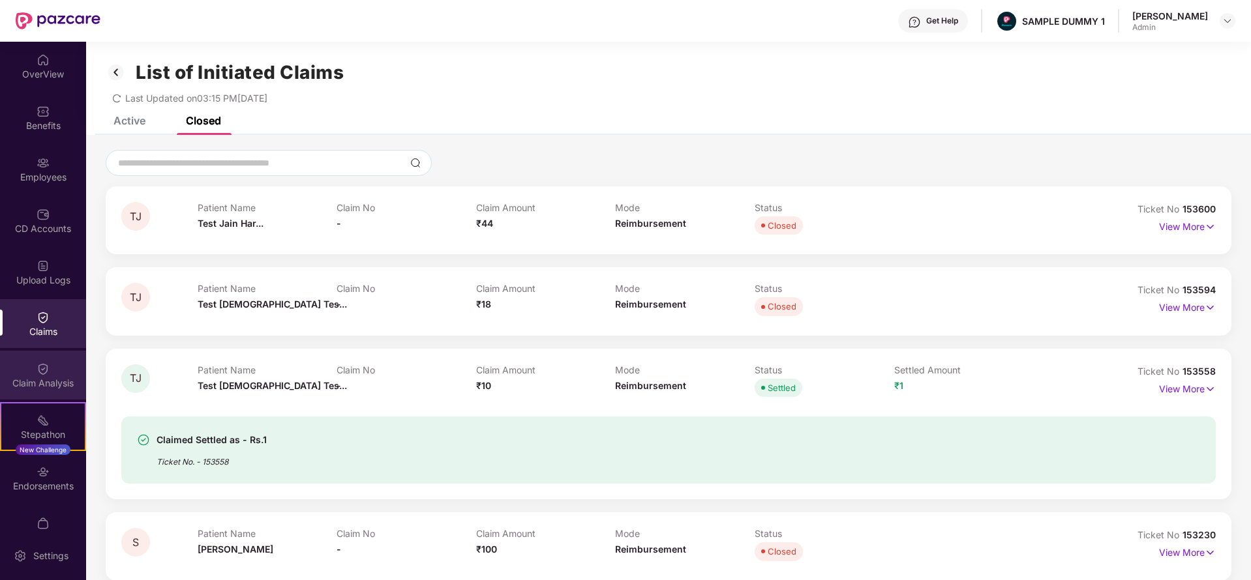
click at [46, 370] on img at bounding box center [43, 369] width 13 height 13
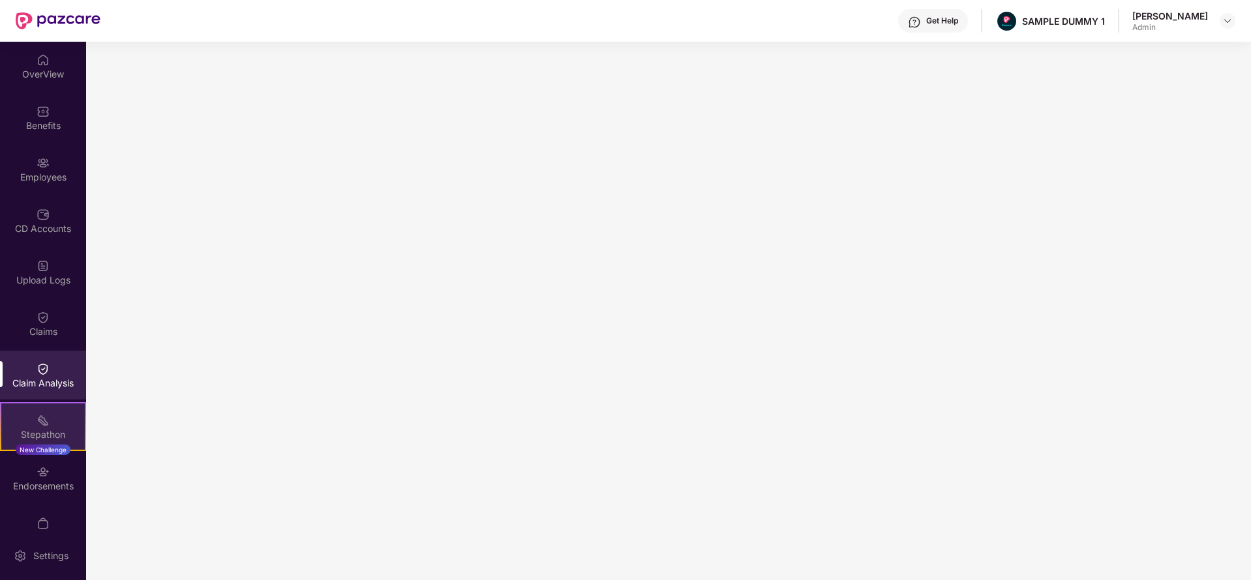
scroll to position [77, 0]
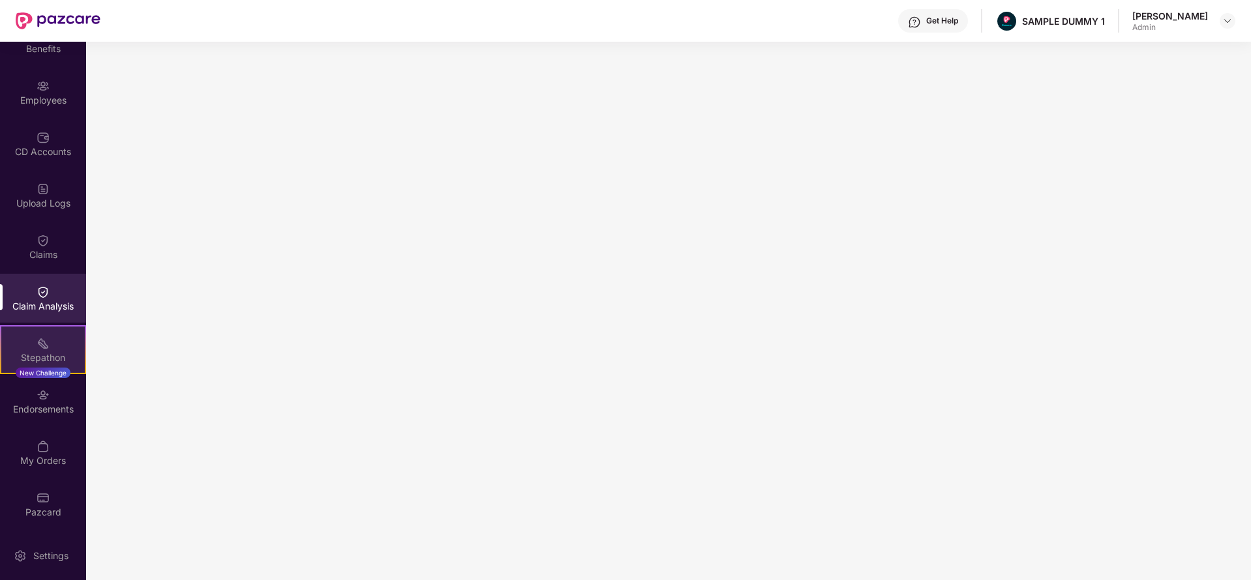
click at [40, 337] on img at bounding box center [43, 343] width 13 height 13
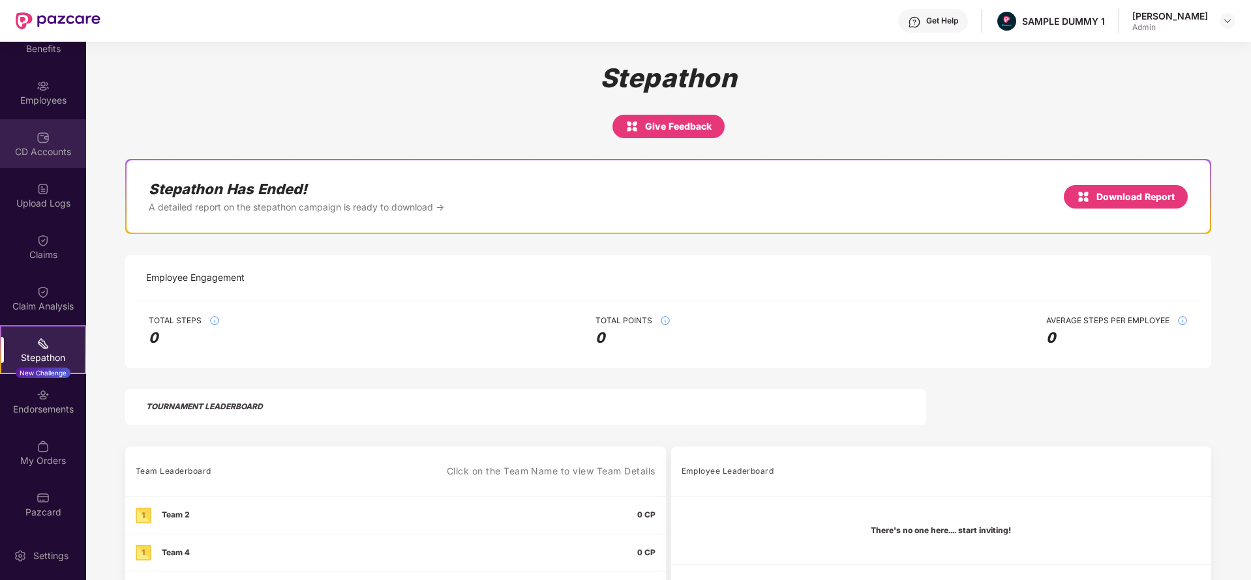
scroll to position [0, 0]
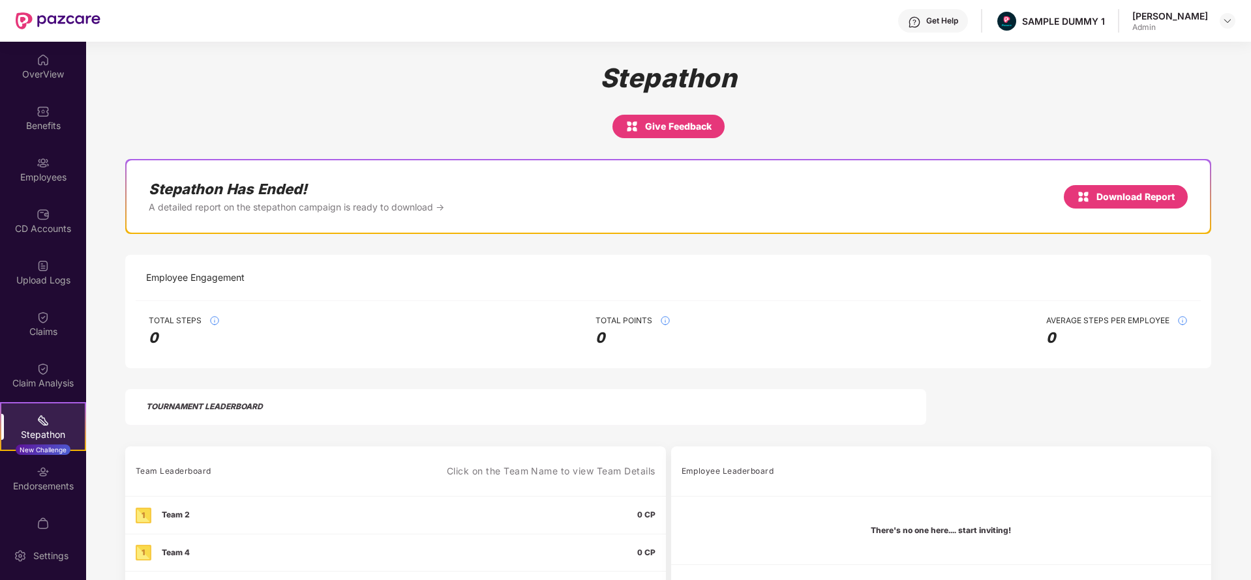
click at [934, 27] on div "Get Help" at bounding box center [933, 20] width 70 height 23
click at [788, 75] on div "Stepathon Give Feedback" at bounding box center [668, 101] width 1086 height 76
